Goal: Information Seeking & Learning: Learn about a topic

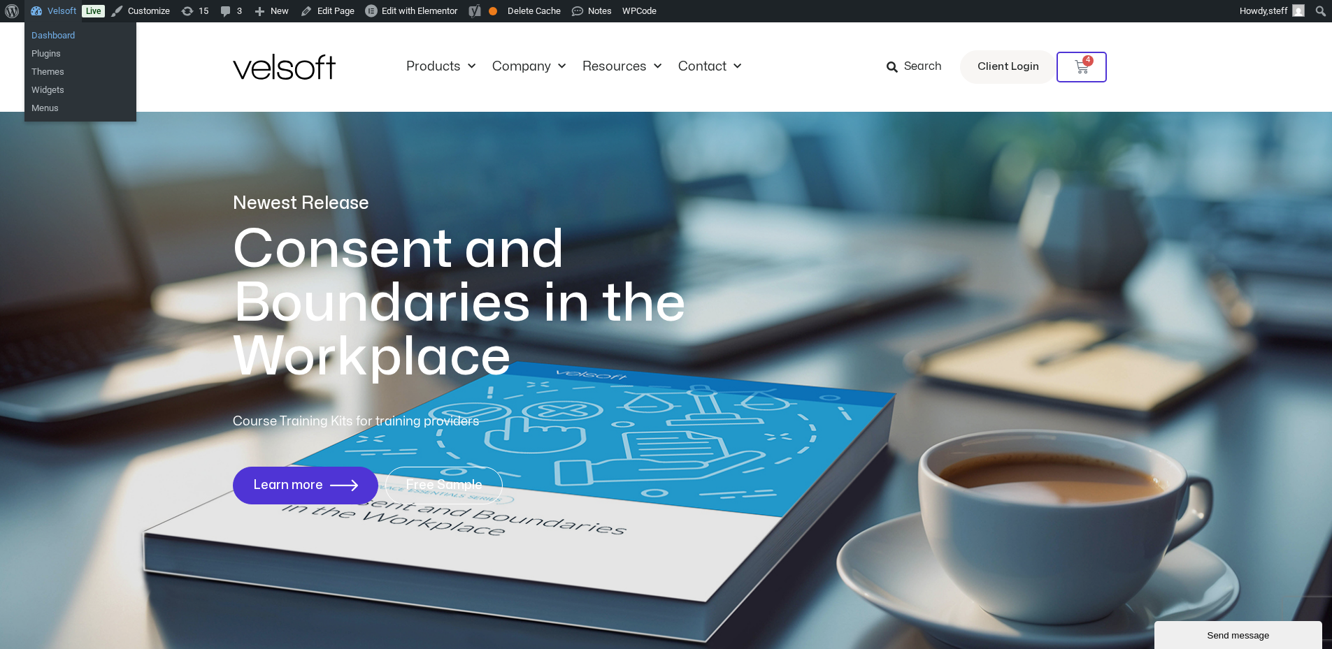
click at [40, 33] on link "Dashboard" at bounding box center [80, 36] width 112 height 18
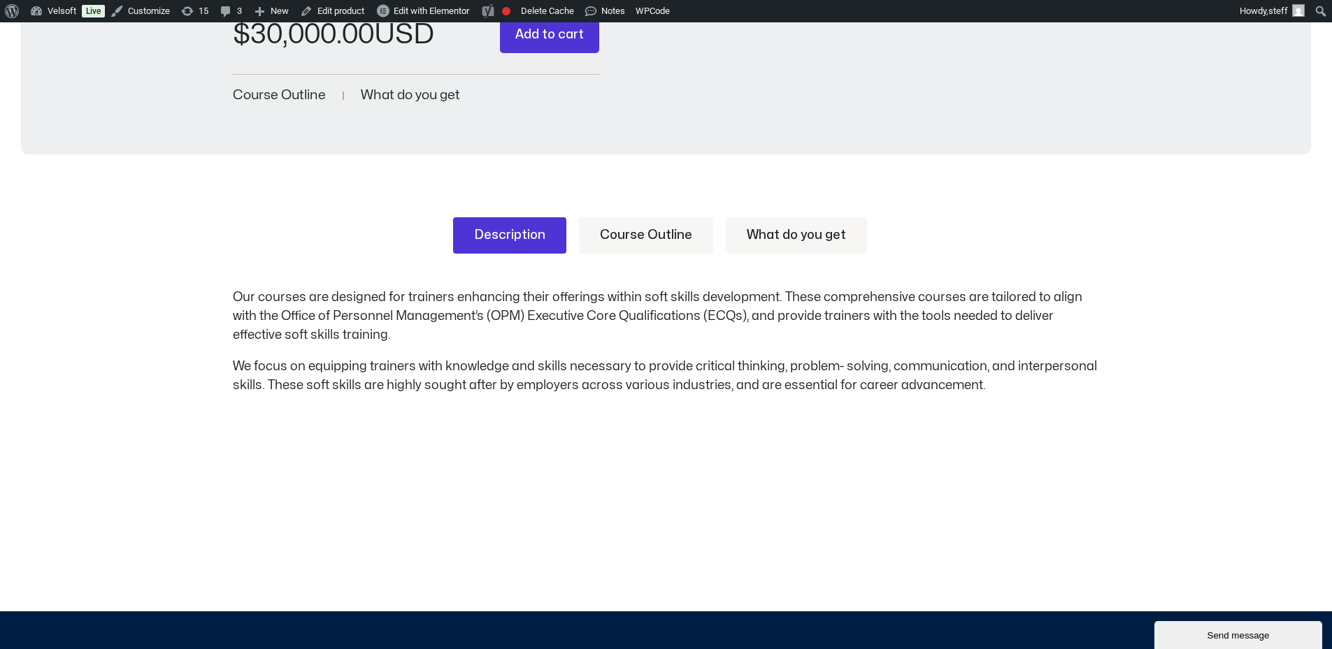
drag, startPoint x: 611, startPoint y: 247, endPoint x: 639, endPoint y: 238, distance: 29.2
click at [611, 247] on link "Course Outline" at bounding box center [646, 235] width 134 height 36
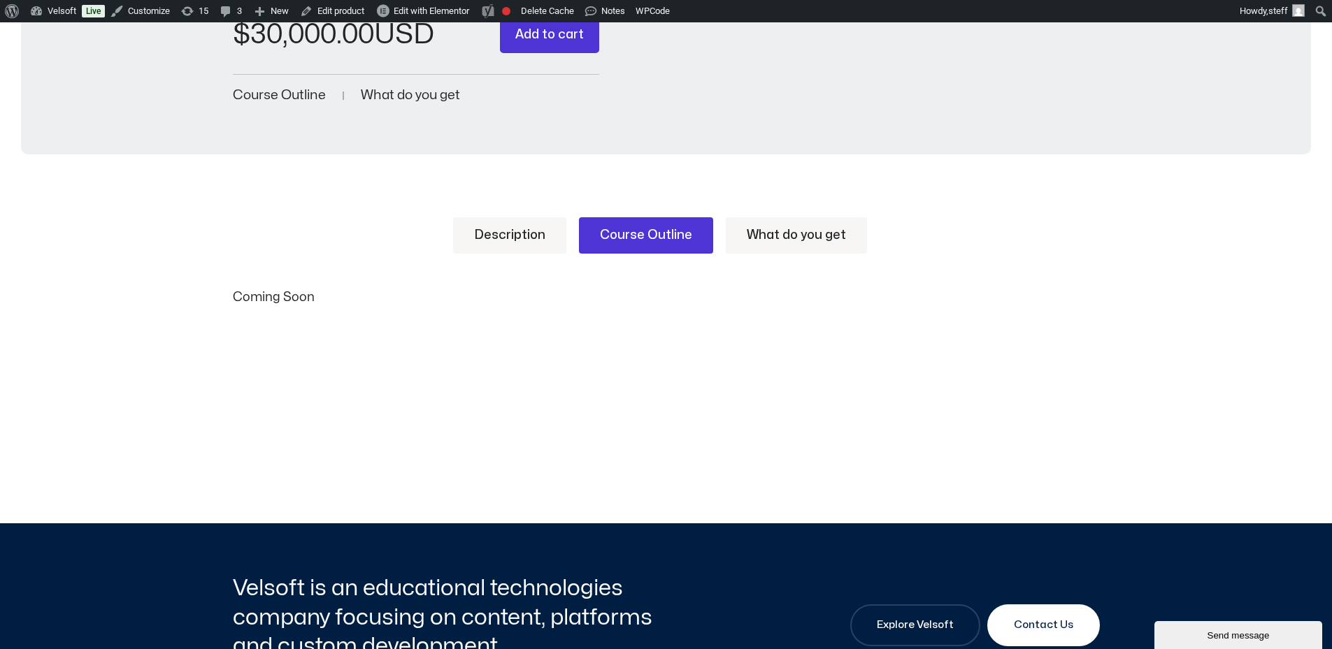
click at [543, 248] on link "Description" at bounding box center [509, 235] width 113 height 36
